Goal: Find specific page/section: Find specific page/section

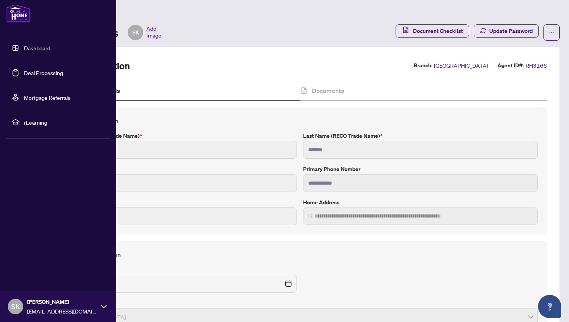
click at [25, 51] on link "Dashboard" at bounding box center [37, 48] width 26 height 7
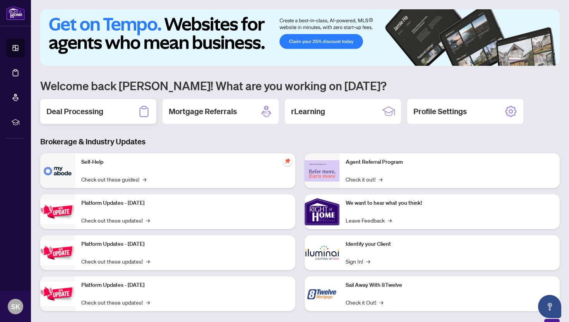
scroll to position [10, 0]
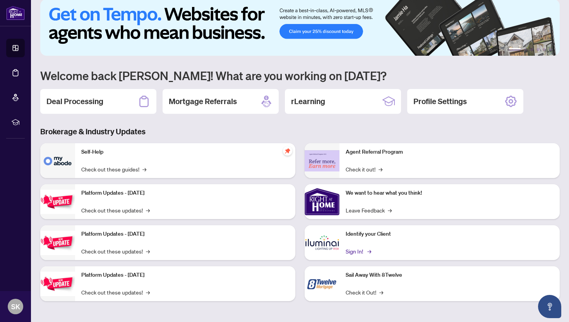
click at [363, 251] on link "Sign In! →" at bounding box center [358, 251] width 24 height 9
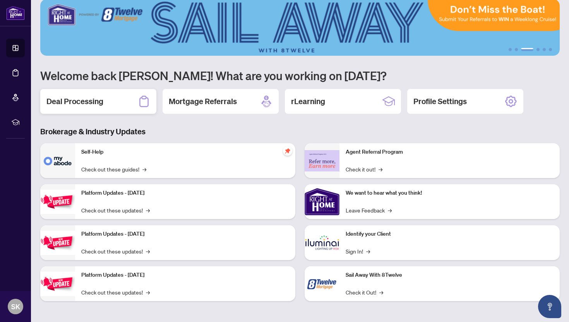
click at [119, 108] on div "Deal Processing" at bounding box center [98, 101] width 116 height 25
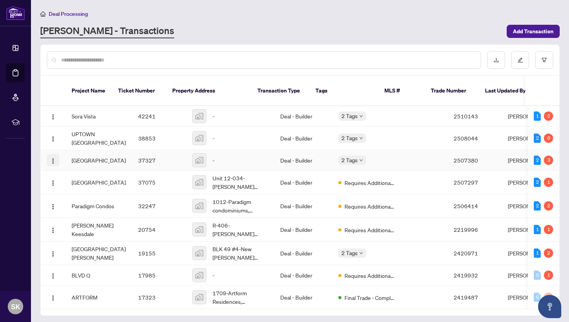
click at [51, 158] on img "button" at bounding box center [53, 161] width 6 height 6
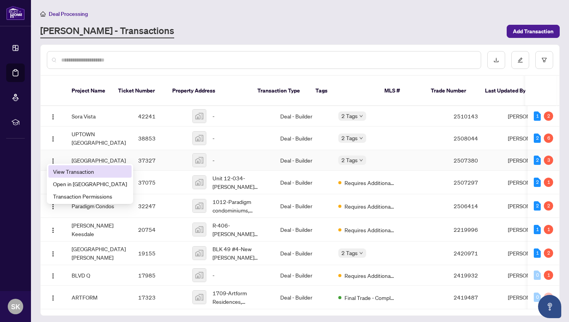
click at [68, 168] on span "View Transaction" at bounding box center [90, 171] width 74 height 9
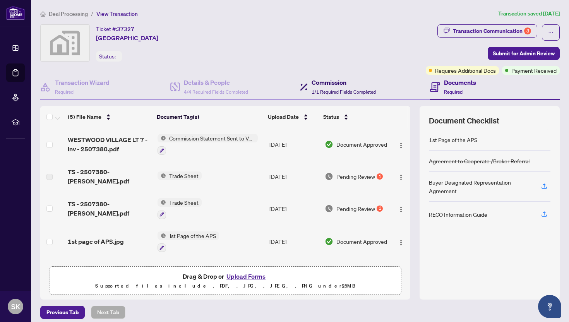
click at [319, 92] on span "1/1 Required Fields Completed" at bounding box center [344, 92] width 64 height 6
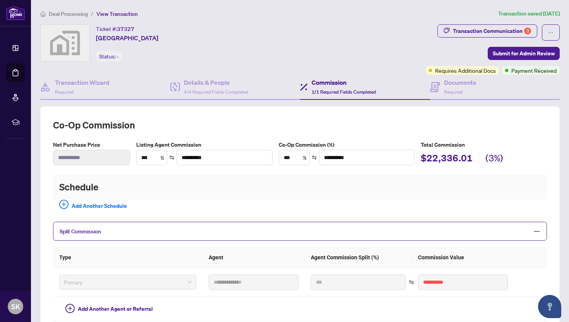
click at [53, 14] on span "Deal Processing" at bounding box center [68, 13] width 39 height 7
